Goal: Task Accomplishment & Management: Use online tool/utility

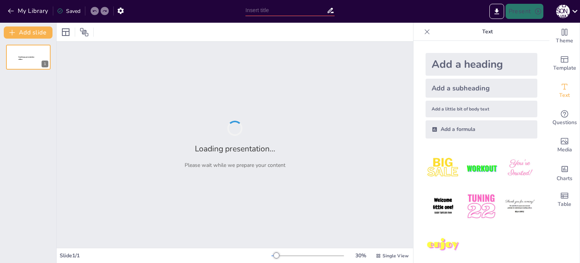
type input "Economic Landscape of the [GEOGRAPHIC_DATA]: Trends and Challenges"
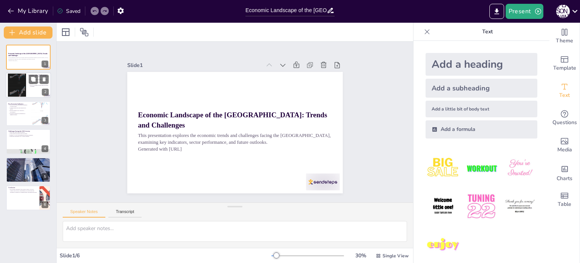
click at [20, 86] on div at bounding box center [17, 84] width 18 height 31
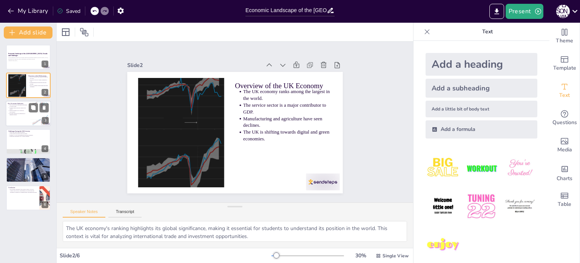
click at [23, 114] on p "Economic indicators are influenced by domestic policies." at bounding box center [18, 114] width 19 height 3
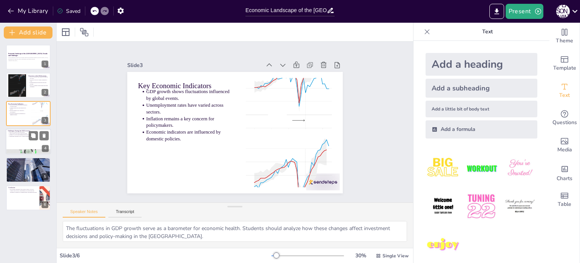
click at [23, 141] on div at bounding box center [28, 141] width 45 height 26
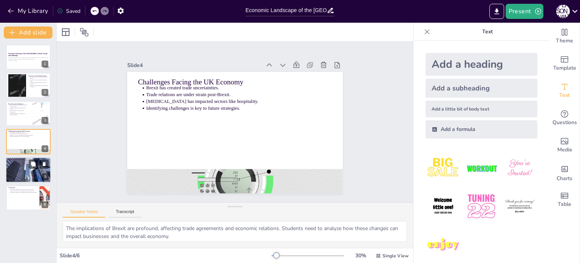
click at [28, 164] on p "Anticipating challenges is crucial for future planning." at bounding box center [28, 165] width 39 height 2
type textarea "The anticipated gradual recovery provides a framework for students to analyze e…"
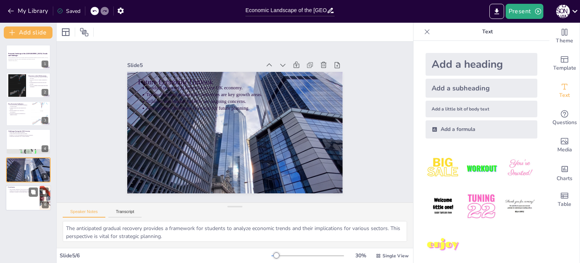
click at [27, 210] on div at bounding box center [28, 198] width 45 height 26
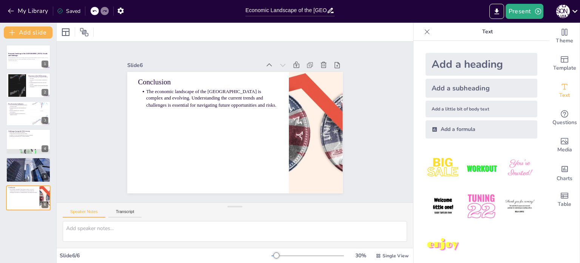
click at [465, 59] on div "Add a heading" at bounding box center [482, 64] width 112 height 23
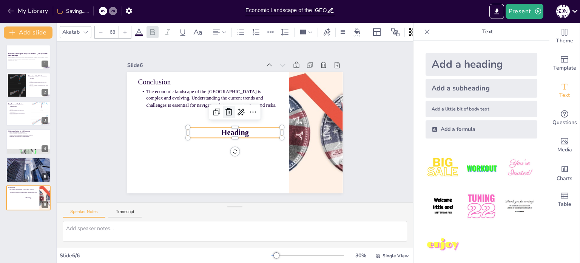
click at [239, 110] on icon at bounding box center [244, 115] width 10 height 10
